Goal: Task Accomplishment & Management: Complete application form

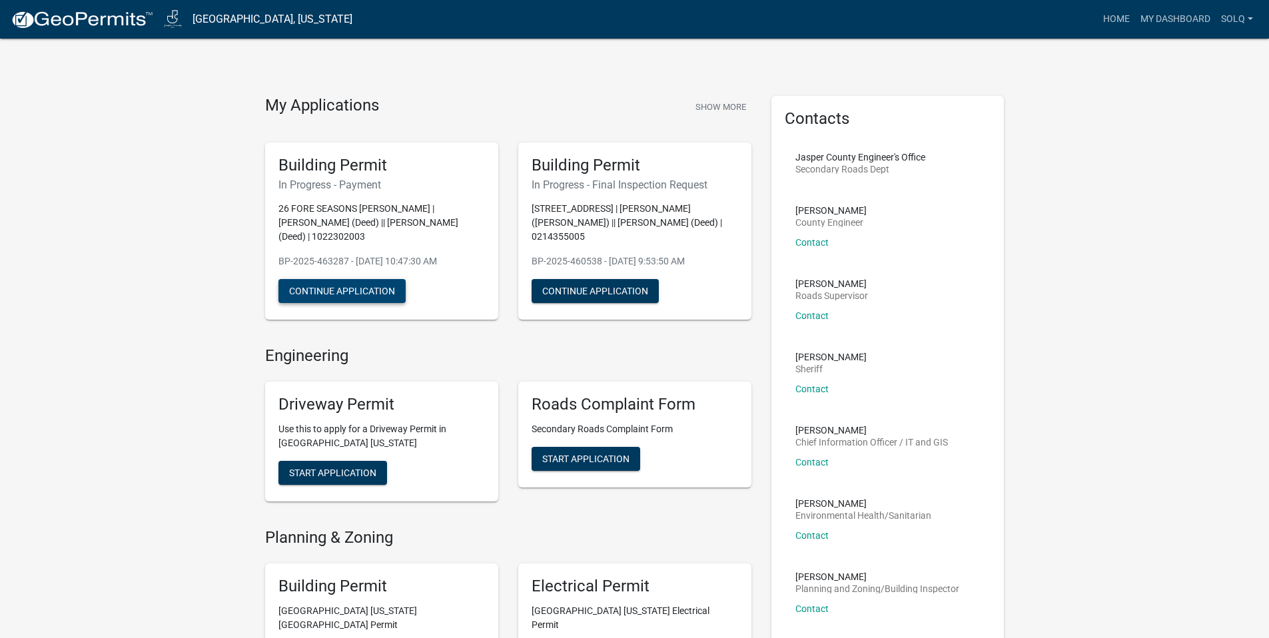
click at [383, 279] on button "Continue Application" at bounding box center [341, 291] width 127 height 24
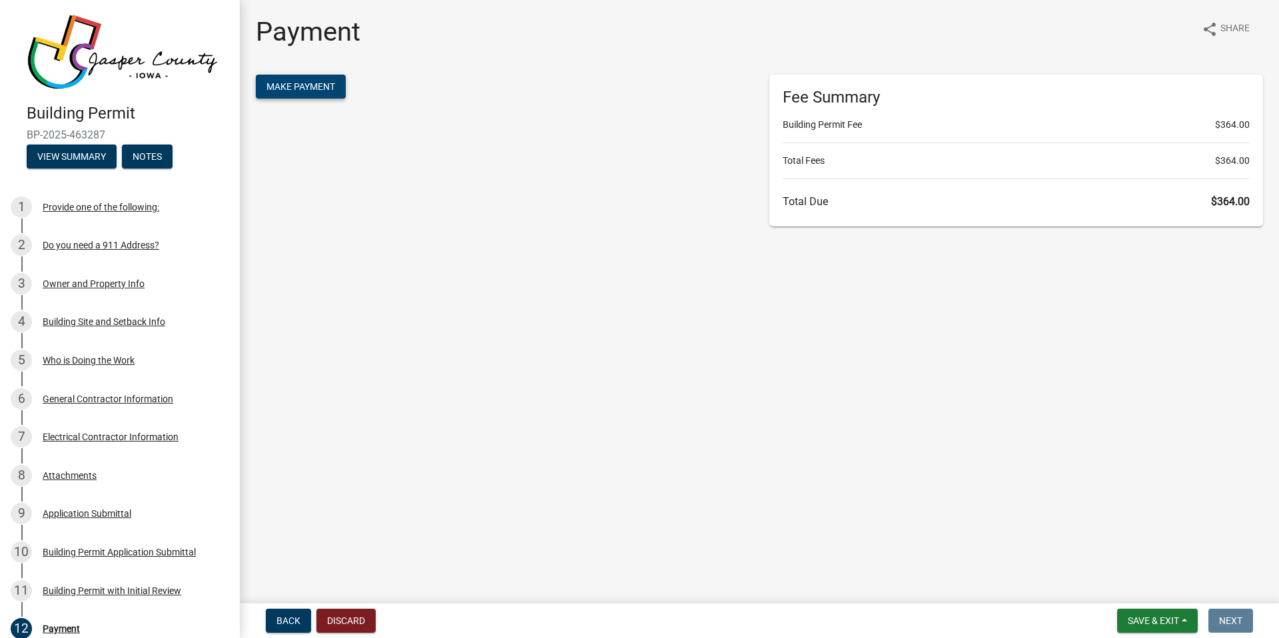
click at [330, 92] on button "Make Payment" at bounding box center [301, 87] width 90 height 24
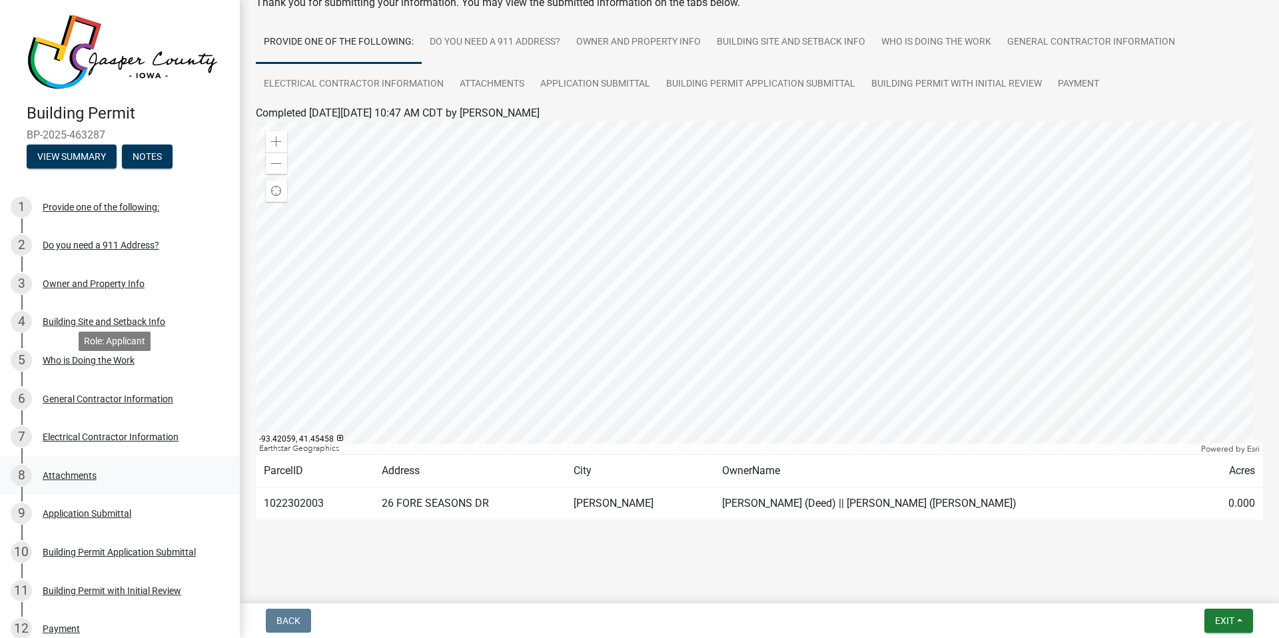
scroll to position [245, 0]
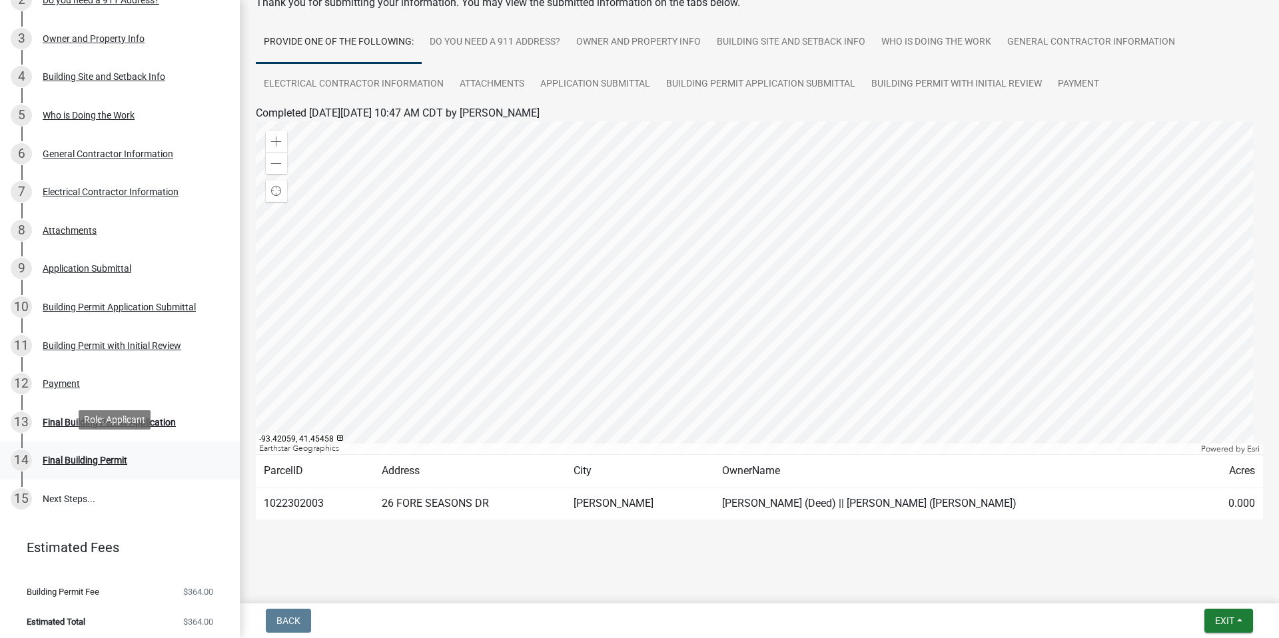
click at [79, 460] on div "Final Building Permit" at bounding box center [85, 460] width 85 height 9
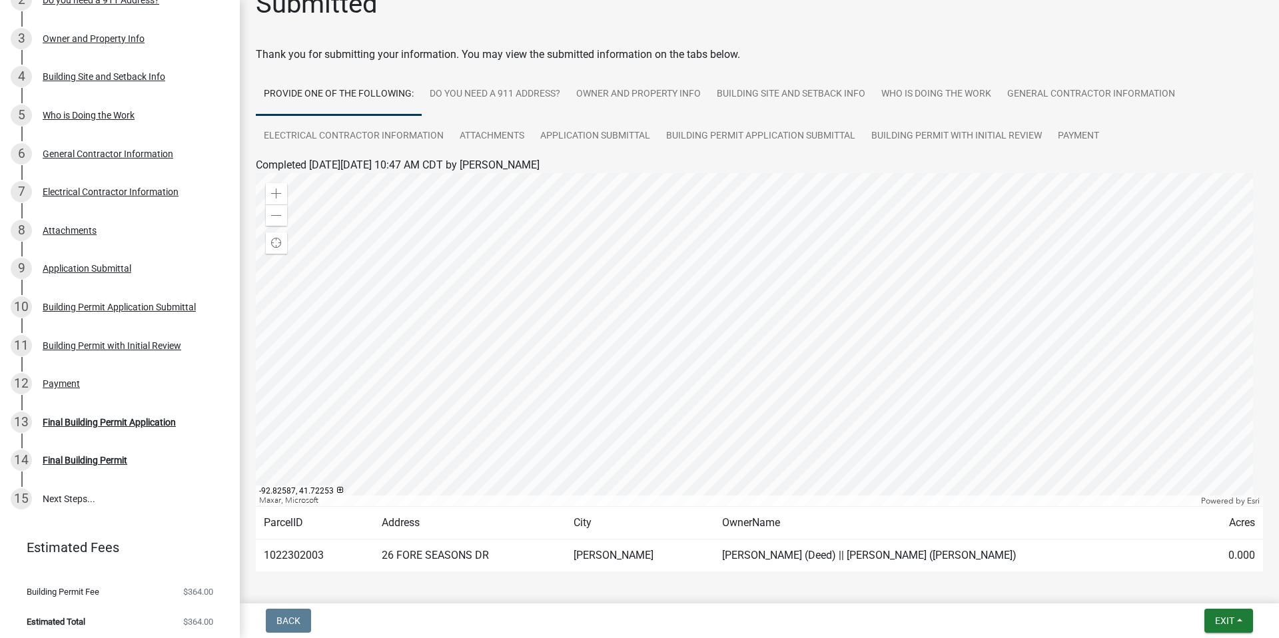
scroll to position [0, 0]
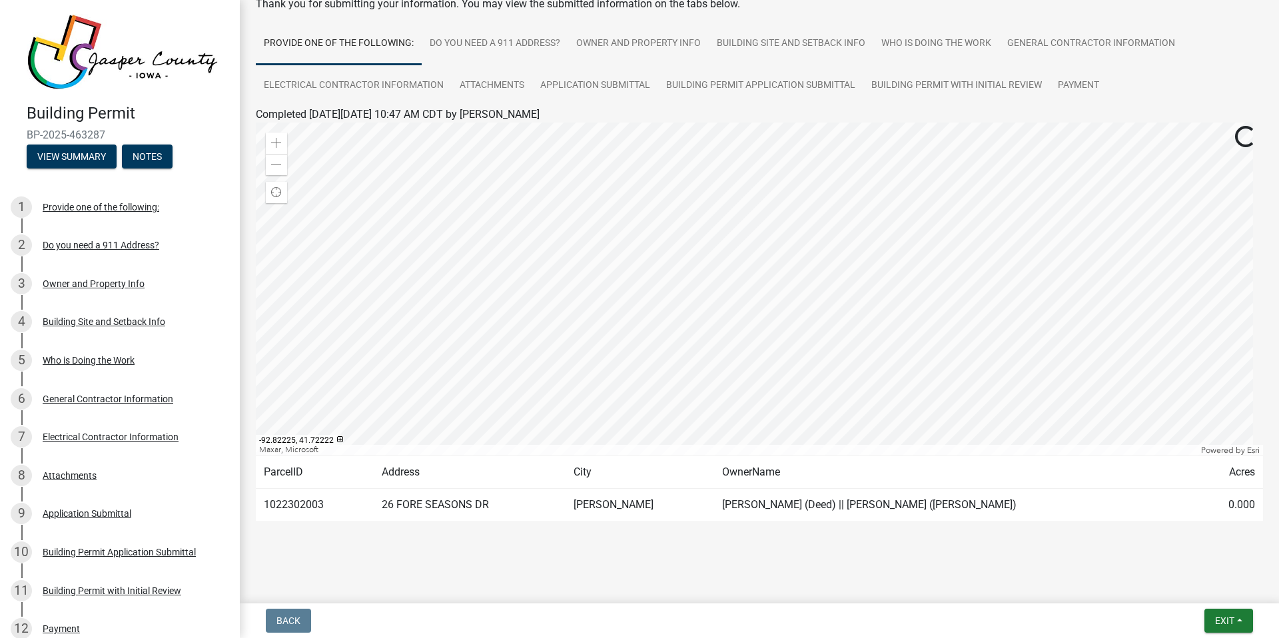
scroll to position [80, 0]
click at [273, 159] on span at bounding box center [276, 164] width 11 height 11
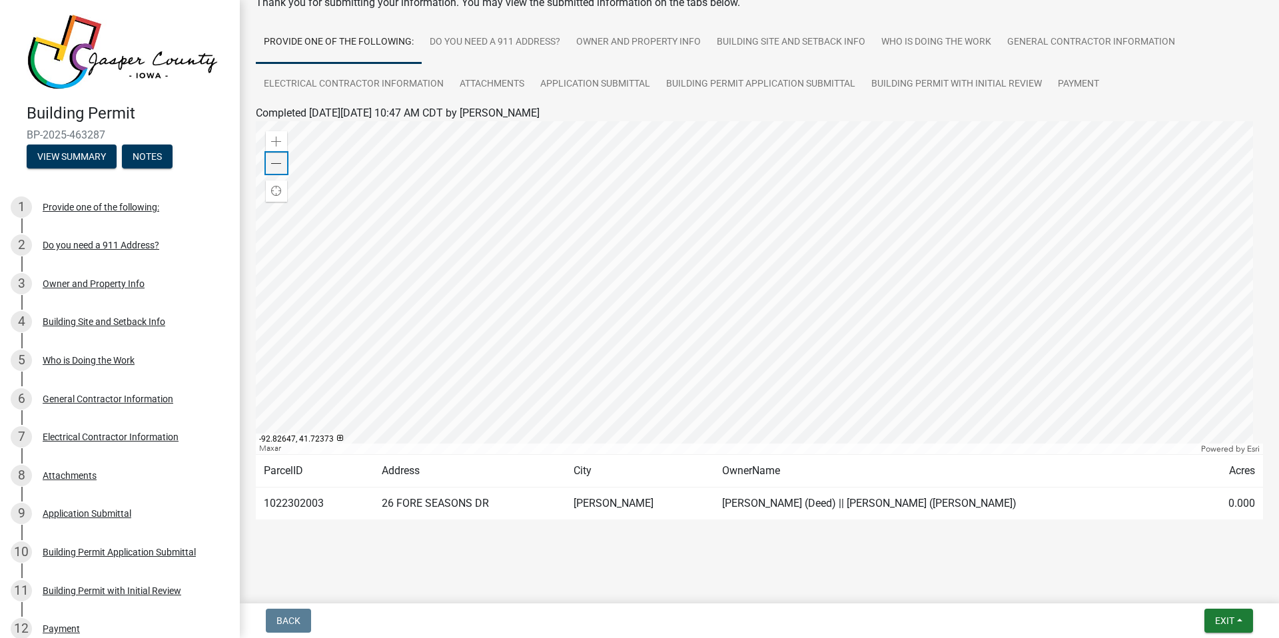
click at [273, 159] on span at bounding box center [276, 164] width 11 height 11
click at [271, 148] on div "Zoom in" at bounding box center [276, 141] width 21 height 21
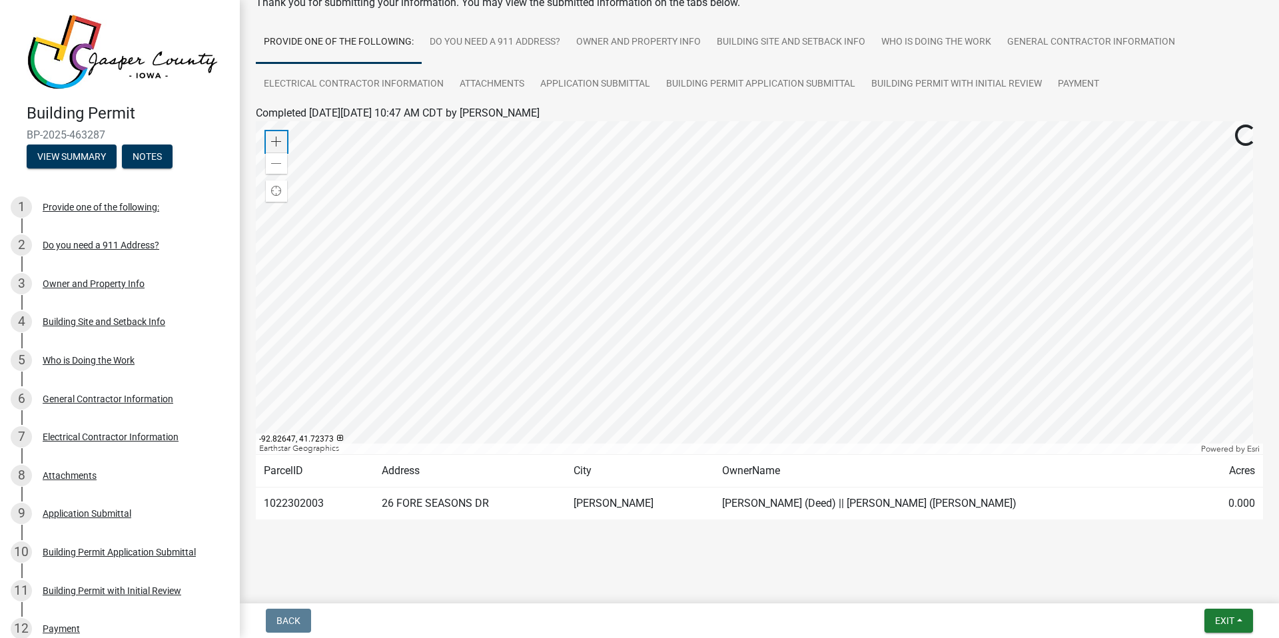
click at [271, 148] on div "Zoom in" at bounding box center [276, 141] width 21 height 21
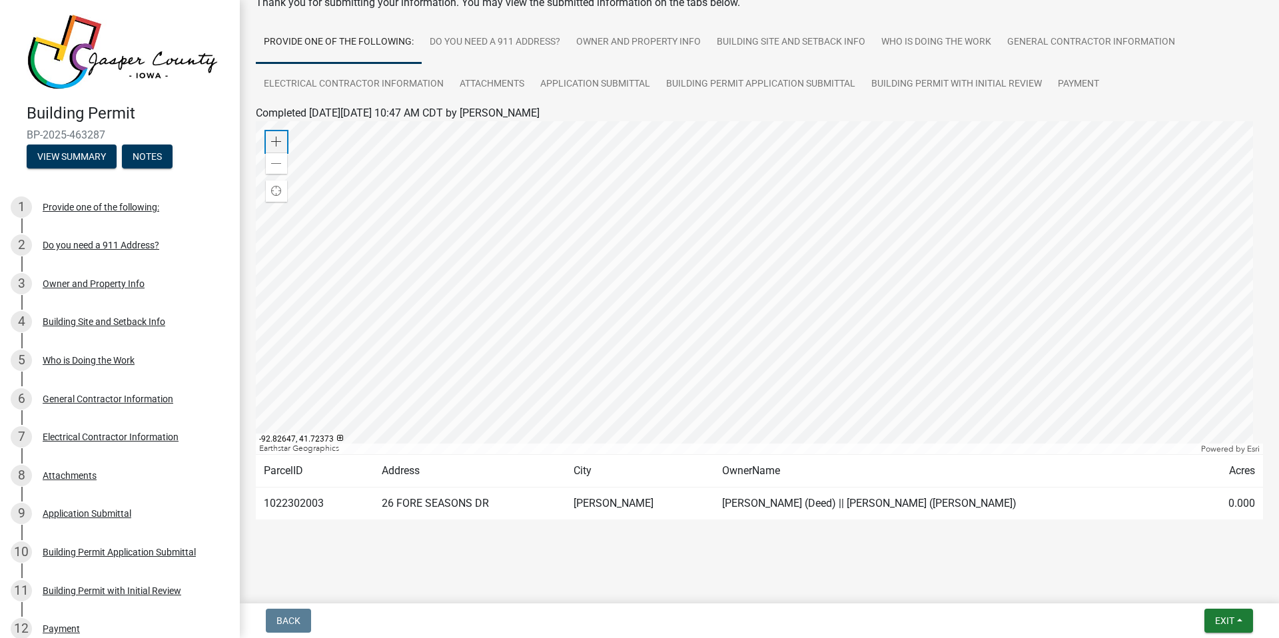
click at [271, 148] on div "Zoom in" at bounding box center [276, 141] width 21 height 21
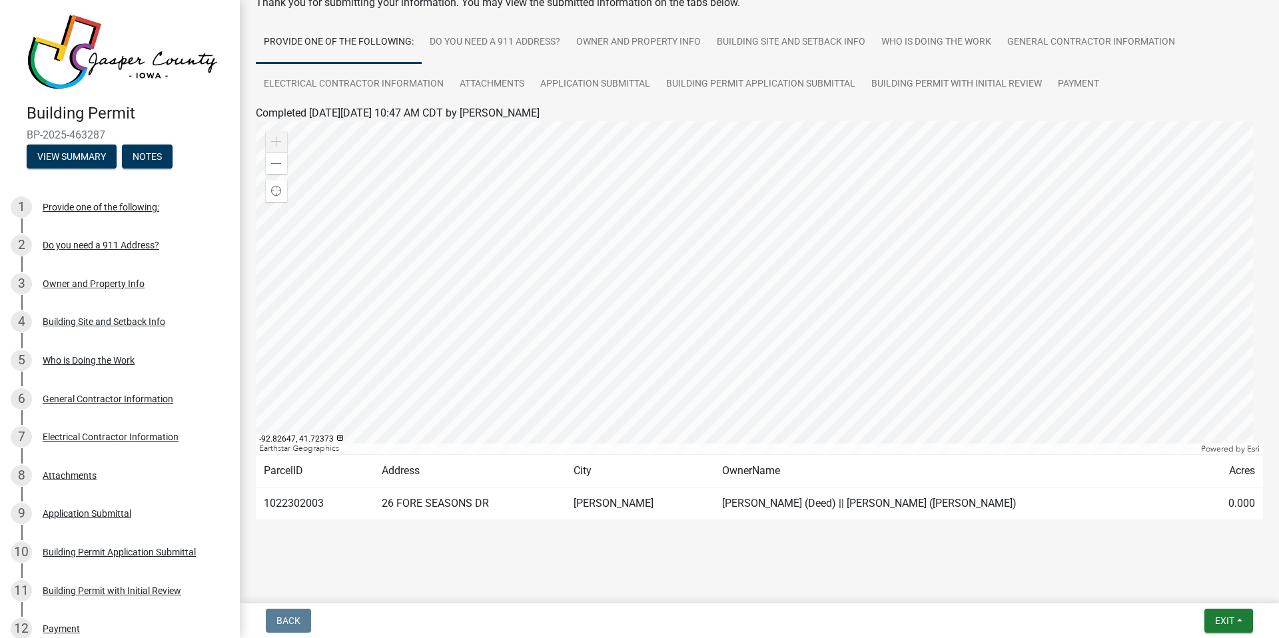
click at [271, 148] on div "Zoom in" at bounding box center [276, 141] width 21 height 21
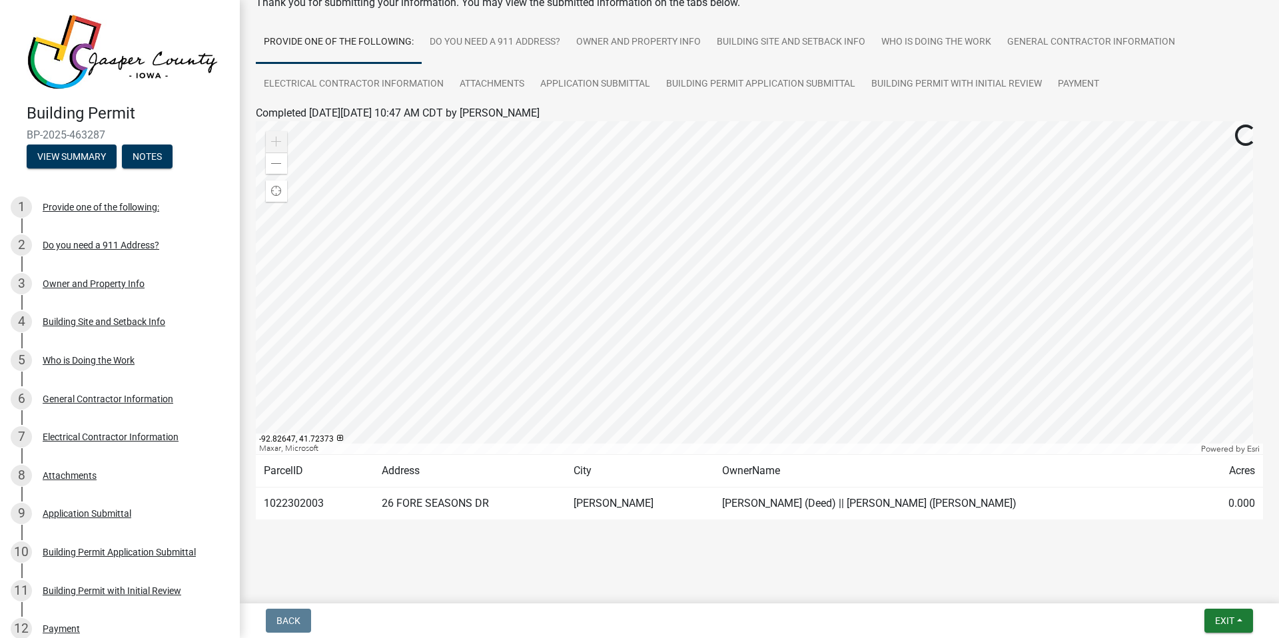
click at [271, 148] on div "Zoom in" at bounding box center [276, 141] width 21 height 21
click at [269, 161] on div "Zoom out" at bounding box center [276, 163] width 21 height 21
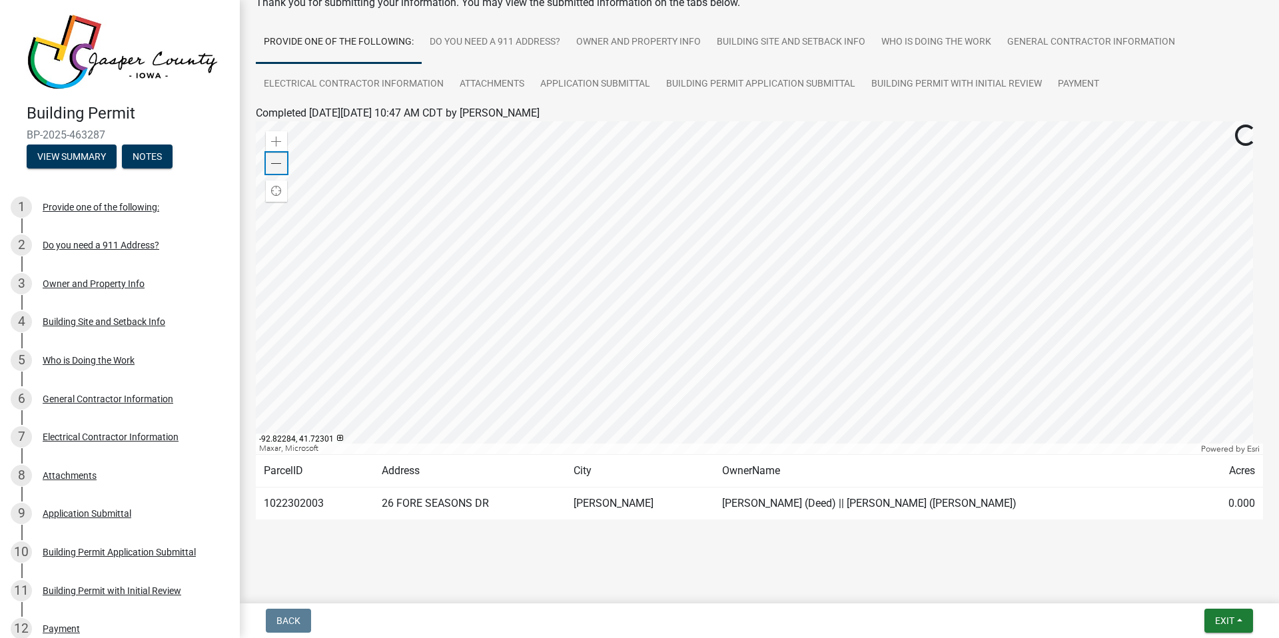
click at [269, 161] on div "Zoom out" at bounding box center [276, 163] width 21 height 21
